Goal: Complete application form: Complete application form

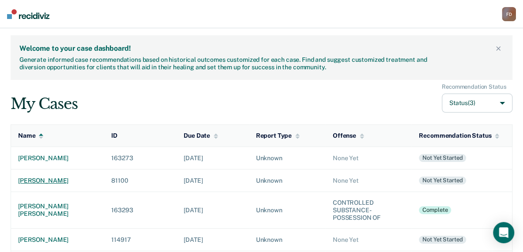
click at [53, 183] on div "[PERSON_NAME]" at bounding box center [57, 181] width 79 height 8
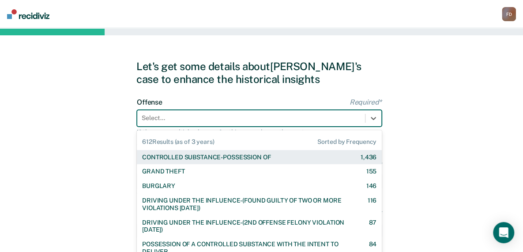
scroll to position [32, 0]
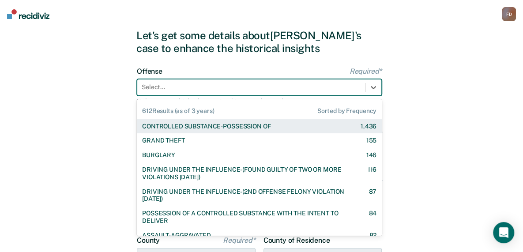
click at [168, 96] on div "612 results available. Use Up and Down to choose options, press Enter to select…" at bounding box center [259, 87] width 245 height 17
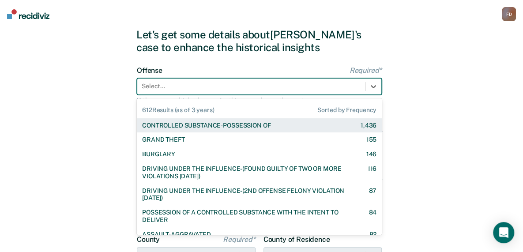
click at [173, 127] on div "CONTROLLED SUBSTANCE-POSSESSION OF" at bounding box center [206, 126] width 128 height 8
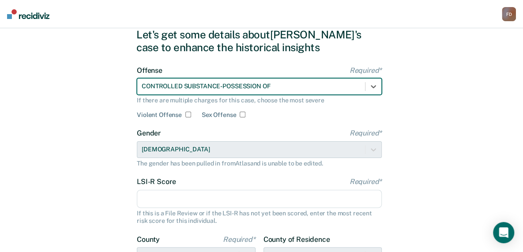
click at [166, 203] on input "LSI-R Score Required*" at bounding box center [259, 199] width 245 height 19
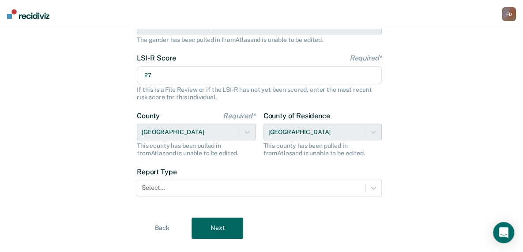
scroll to position [156, 0]
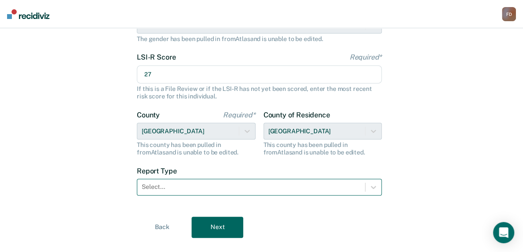
type input "27"
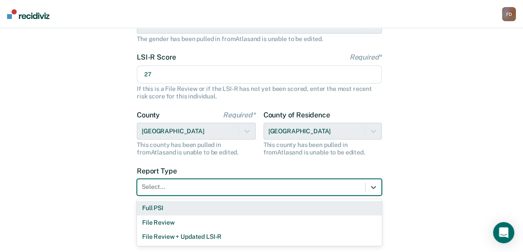
click at [230, 186] on div at bounding box center [251, 186] width 219 height 9
click at [191, 208] on div "Full PSI" at bounding box center [259, 208] width 245 height 15
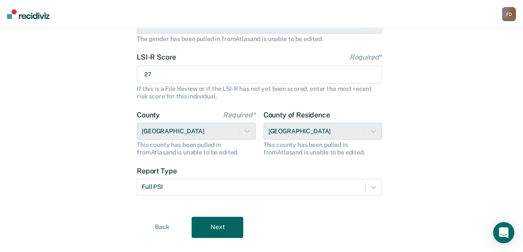
click at [215, 225] on button "Next" at bounding box center [218, 227] width 52 height 21
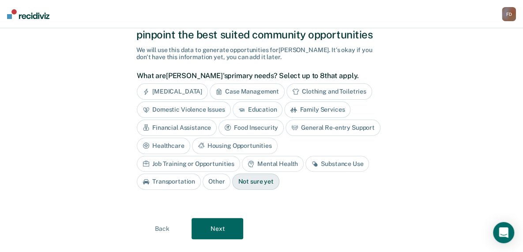
click at [305, 163] on div "Substance Use" at bounding box center [337, 164] width 64 height 16
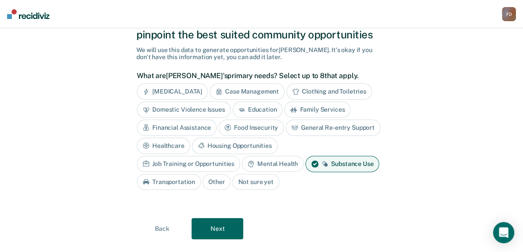
click at [235, 144] on div "Housing Opportunities" at bounding box center [235, 146] width 86 height 16
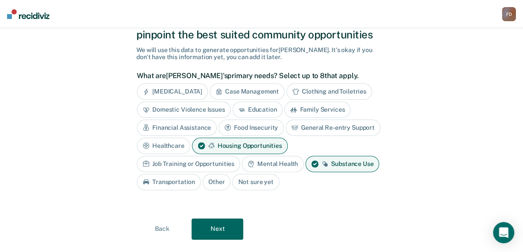
click at [220, 159] on div "Job Training or Opportunities" at bounding box center [188, 164] width 103 height 16
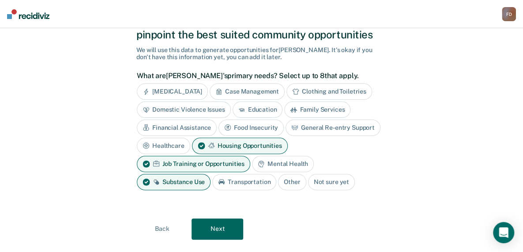
click at [211, 223] on button "Next" at bounding box center [218, 228] width 52 height 21
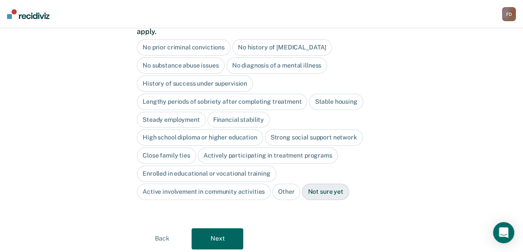
click at [279, 59] on div "No diagnosis of a mental illness" at bounding box center [276, 65] width 101 height 16
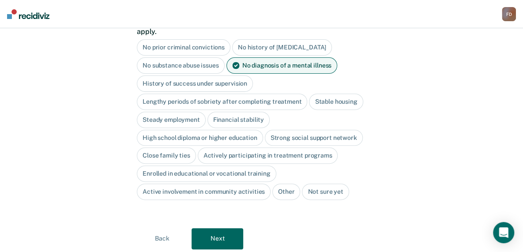
click at [275, 94] on div "Lengthy periods of sobriety after completing treatment" at bounding box center [222, 102] width 170 height 16
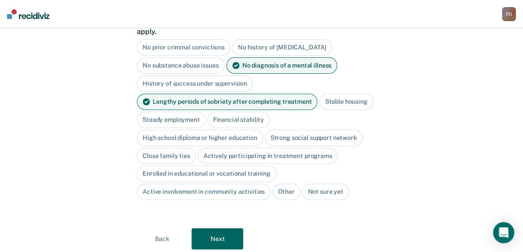
click at [253, 112] on div "Financial stability" at bounding box center [238, 120] width 62 height 16
click at [242, 130] on div "High school diploma or higher education" at bounding box center [200, 138] width 126 height 16
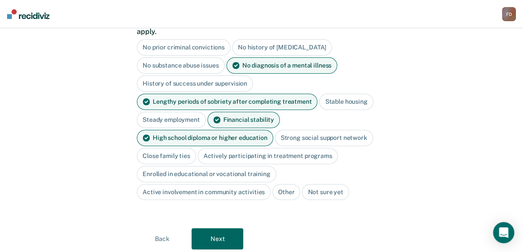
click at [297, 130] on div "Strong social support network" at bounding box center [324, 138] width 98 height 16
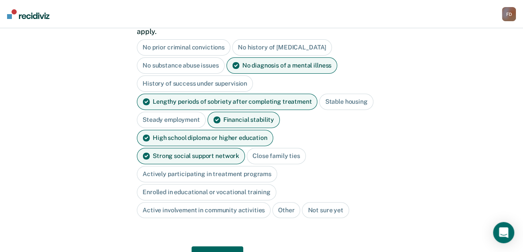
click at [244, 202] on div "Active involvement in community activities" at bounding box center [204, 210] width 134 height 16
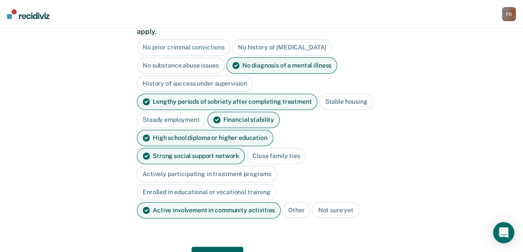
click at [225, 247] on button "Next" at bounding box center [218, 257] width 52 height 21
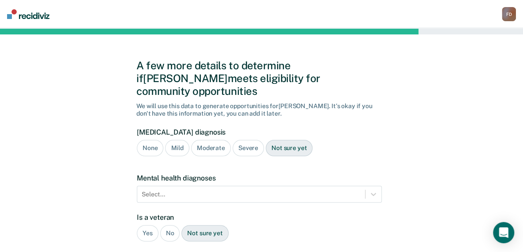
scroll to position [0, 0]
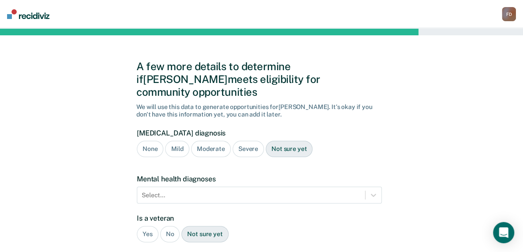
click at [247, 141] on div "Severe" at bounding box center [248, 149] width 31 height 16
